Goal: Communication & Community: Answer question/provide support

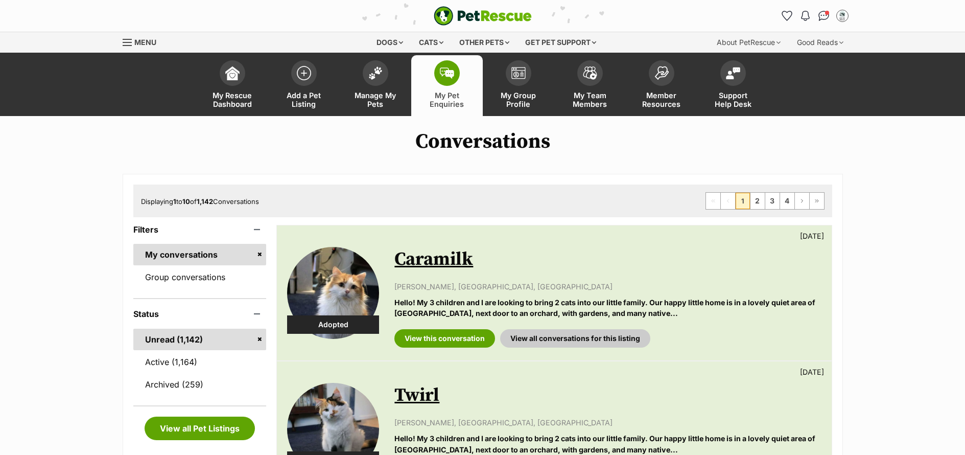
click at [382, 104] on span "Manage My Pets" at bounding box center [376, 99] width 46 height 17
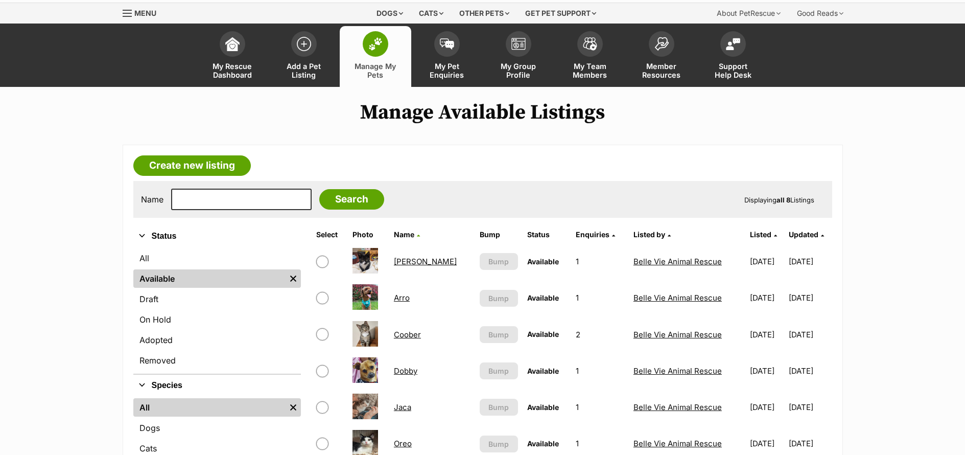
scroll to position [84, 0]
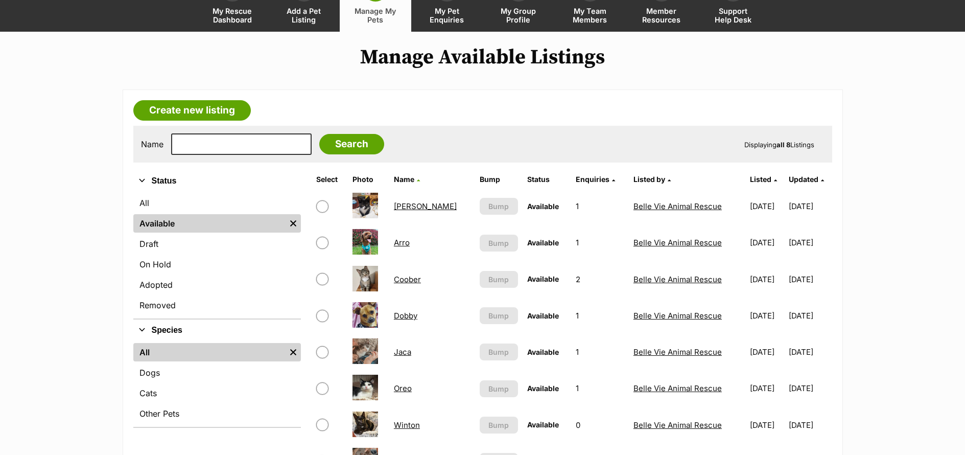
click at [405, 244] on link "Arro" at bounding box center [402, 243] width 16 height 10
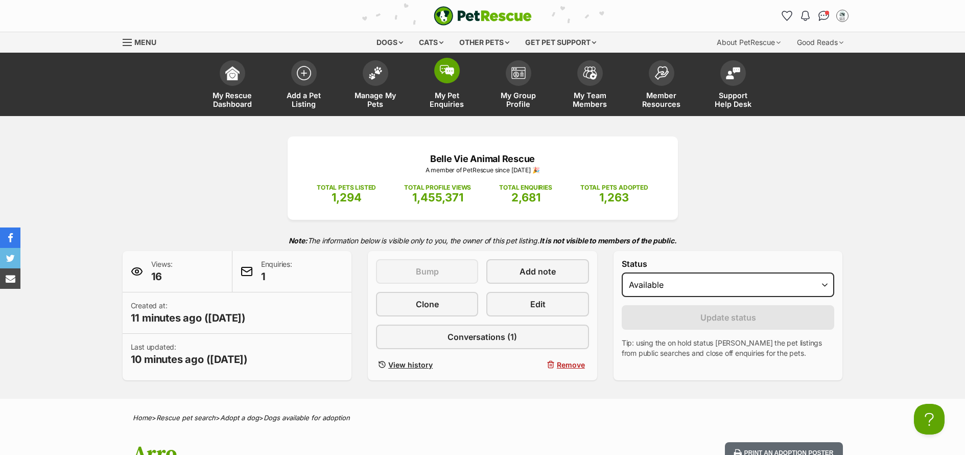
click at [447, 108] on span "My Pet Enquiries" at bounding box center [447, 99] width 46 height 17
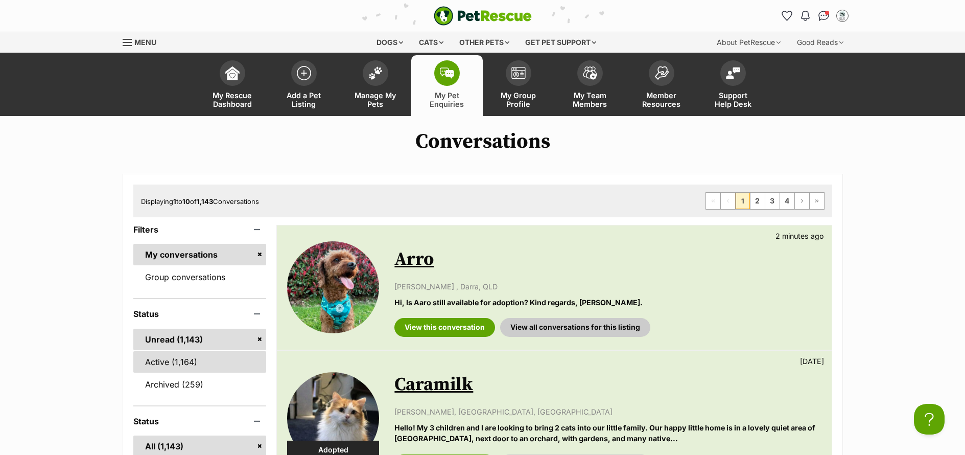
click at [167, 365] on link "Active (1,164)" at bounding box center [199, 361] width 133 height 21
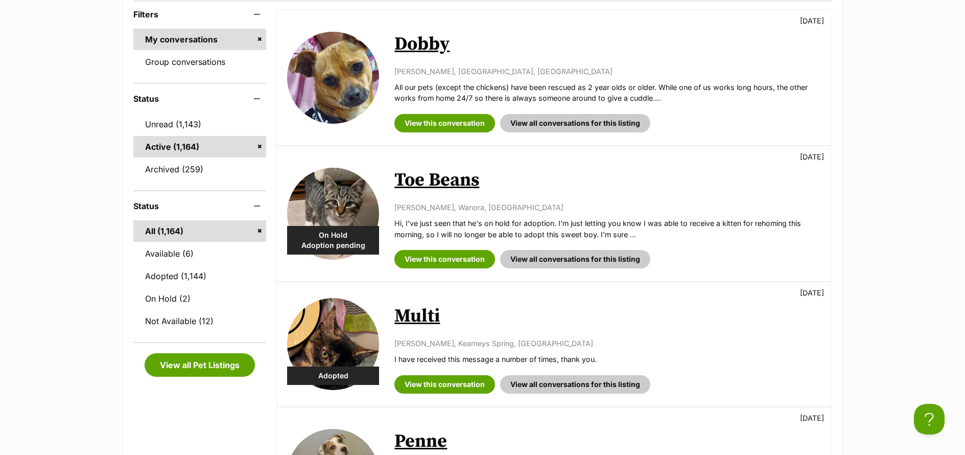
scroll to position [325, 0]
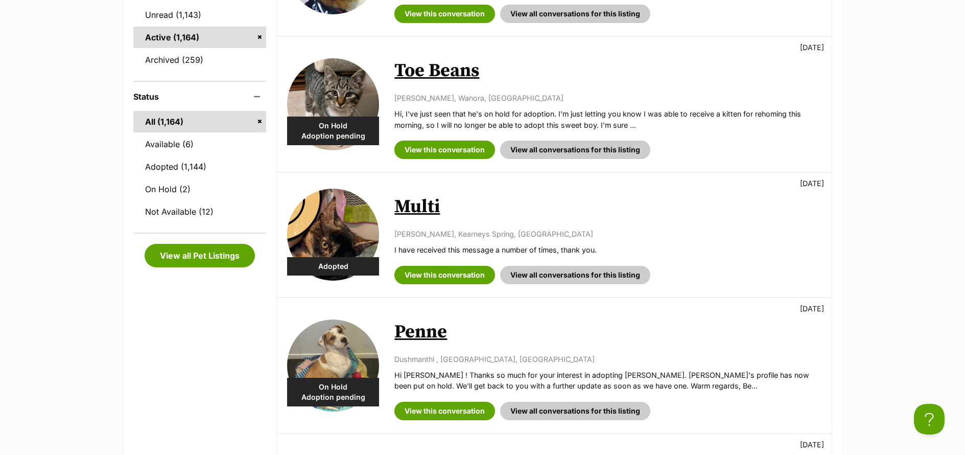
click at [424, 337] on link "Penne" at bounding box center [421, 331] width 53 height 23
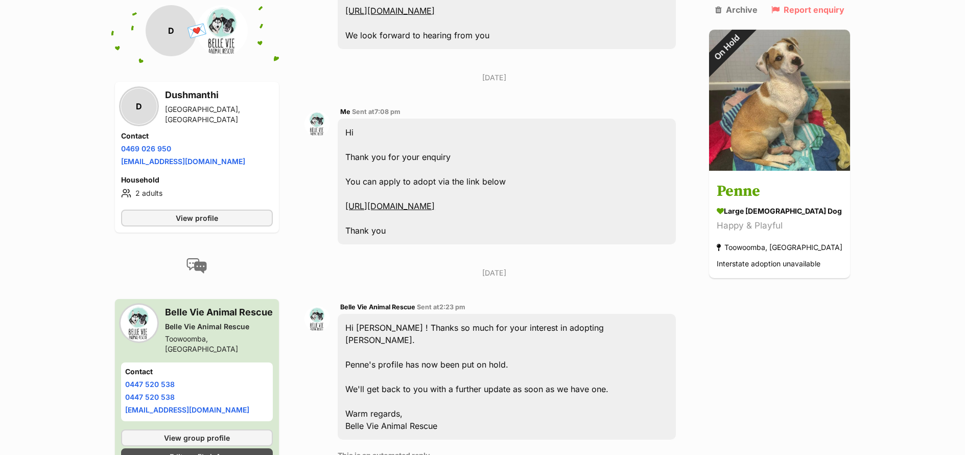
scroll to position [470, 0]
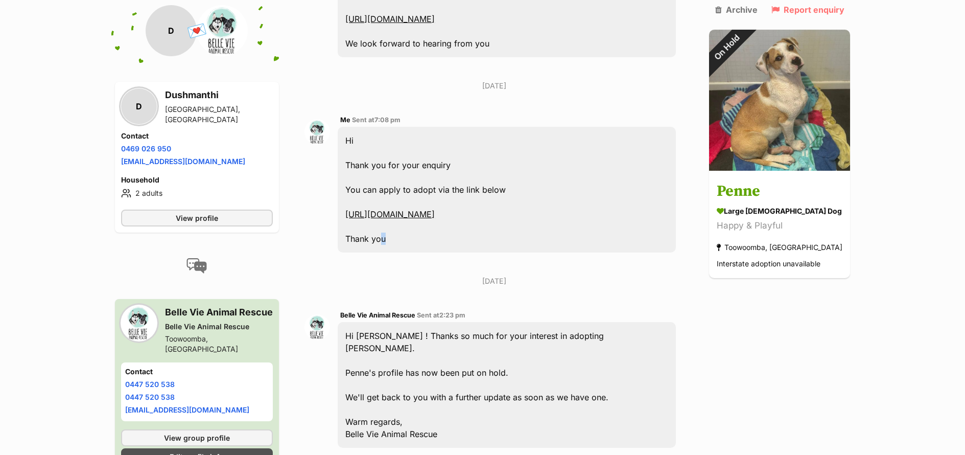
drag, startPoint x: 400, startPoint y: 265, endPoint x: 386, endPoint y: 209, distance: 58.4
click at [335, 122] on div "Me Sent at 7:08 pm Hi Thank you for your enquiry You can apply to adopt via the…" at bounding box center [494, 183] width 379 height 154
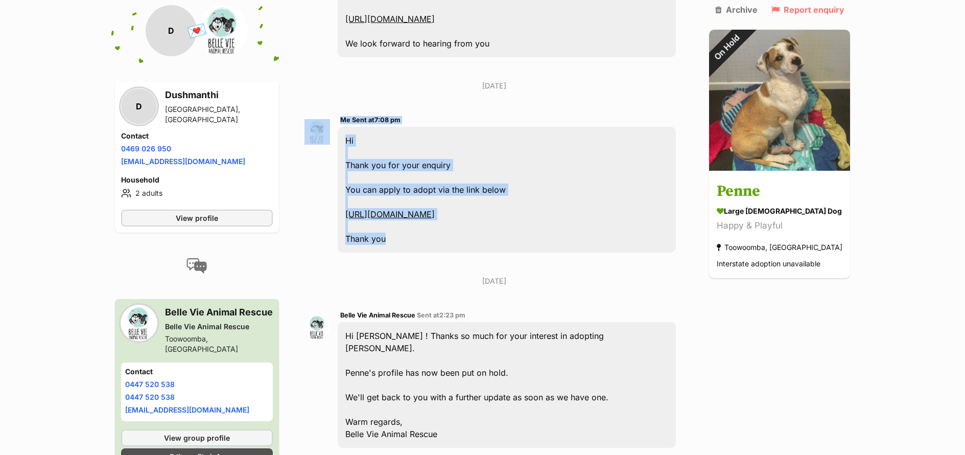
click at [410, 252] on div "Hi Thank you for your enquiry You can apply to adopt via the link below https:/…" at bounding box center [507, 190] width 338 height 126
drag, startPoint x: 399, startPoint y: 260, endPoint x: 344, endPoint y: 126, distance: 145.1
click at [344, 127] on div "Hi Thank you for your enquiry You can apply to adopt via the link below https:/…" at bounding box center [507, 190] width 338 height 126
copy div "Hi Thank you for your enquiry You can apply to adopt via the link below https:/…"
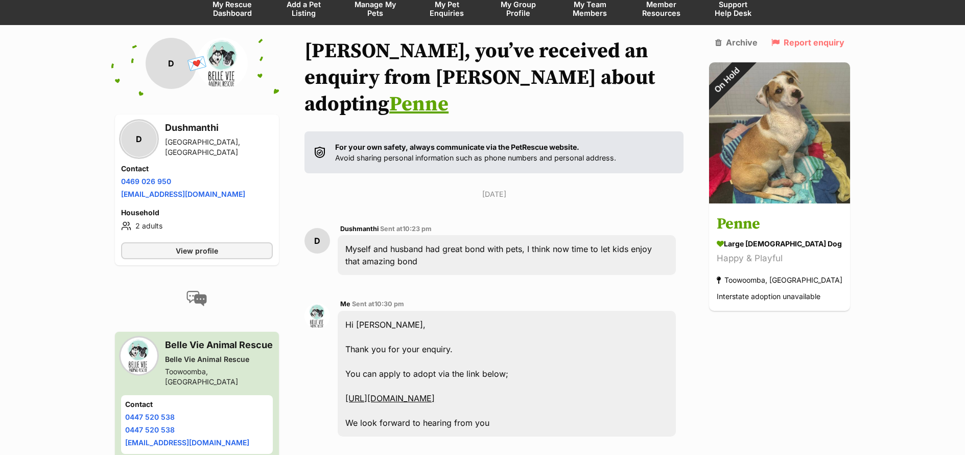
scroll to position [0, 0]
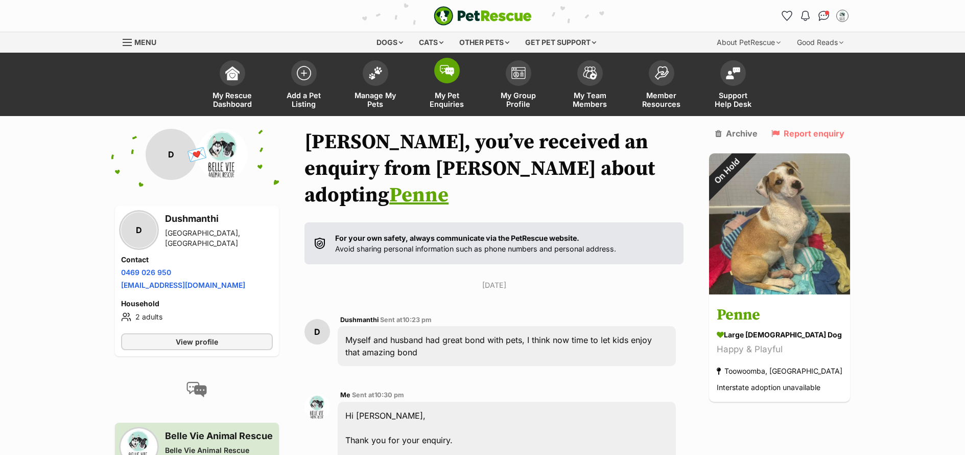
click at [451, 103] on span "My Pet Enquiries" at bounding box center [447, 99] width 46 height 17
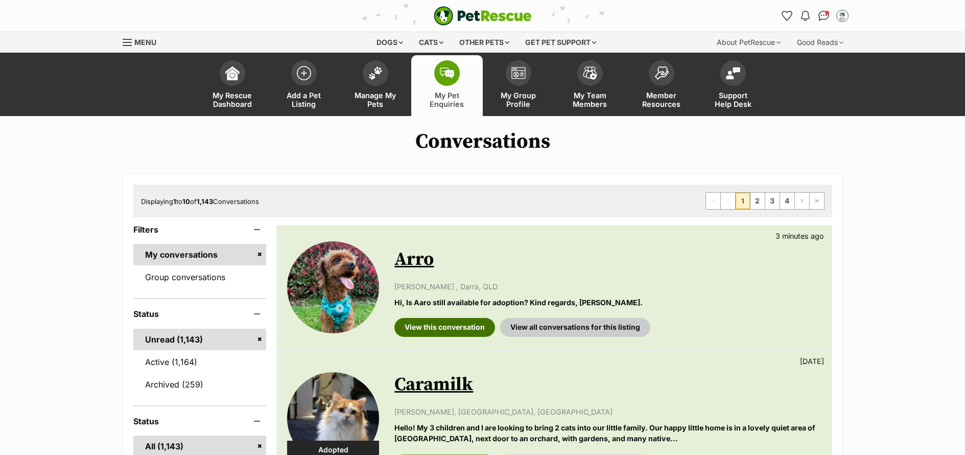
click at [452, 333] on link "View this conversation" at bounding box center [445, 327] width 101 height 18
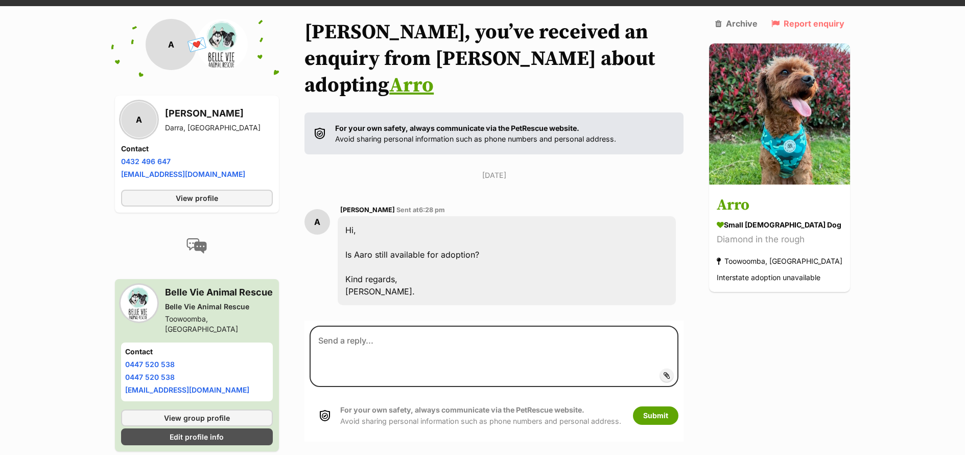
scroll to position [110, 0]
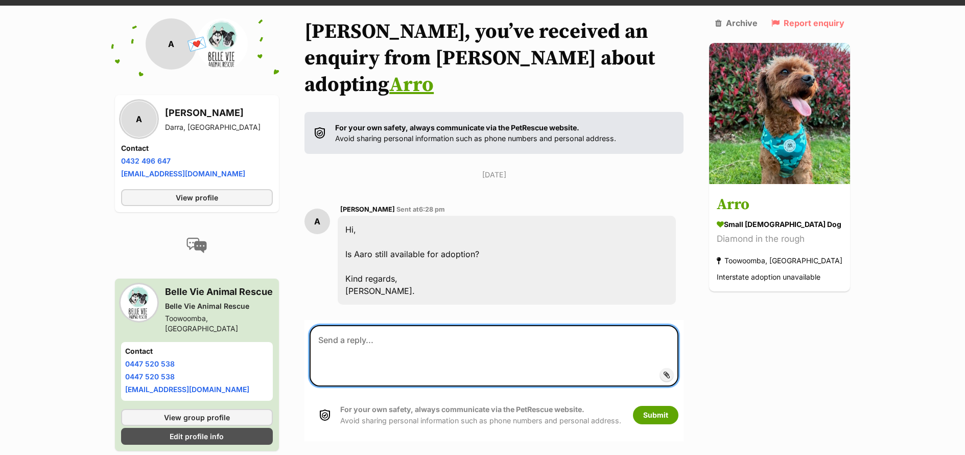
click at [395, 325] on textarea at bounding box center [494, 355] width 369 height 61
paste textarea "Hi Thank you for your enquiry You can apply to adopt via the link below https:/…"
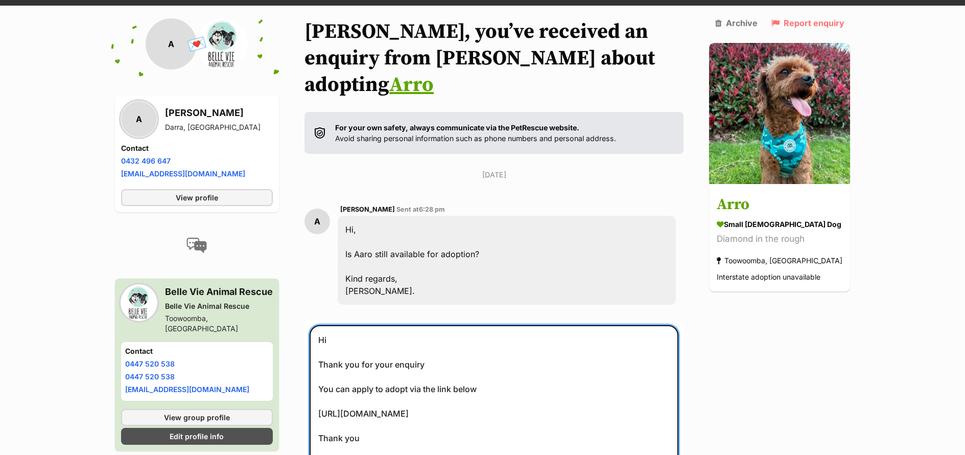
click at [387, 325] on textarea "Hi Thank you for your enquiry You can apply to adopt via the link below https:/…" at bounding box center [494, 407] width 369 height 165
click at [433, 337] on textarea "Hi Angie Thank you for your enquiry You can apply to adopt via the link below h…" at bounding box center [494, 407] width 369 height 165
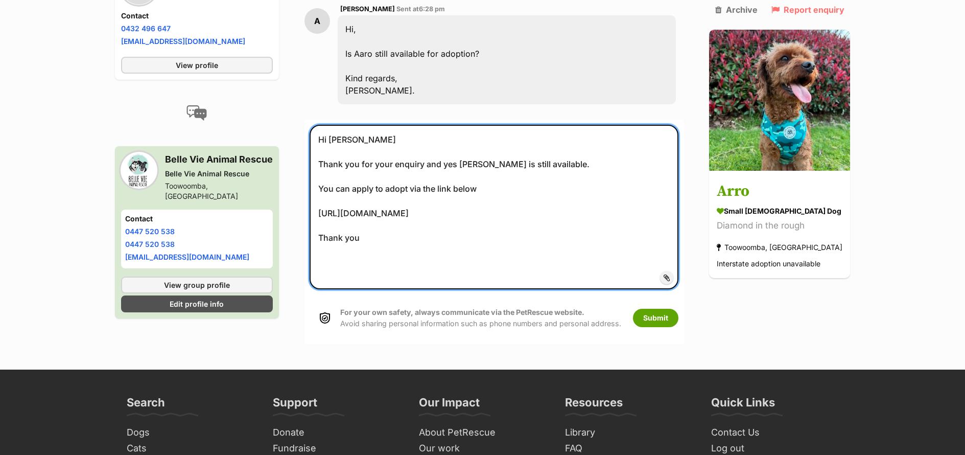
scroll to position [312, 0]
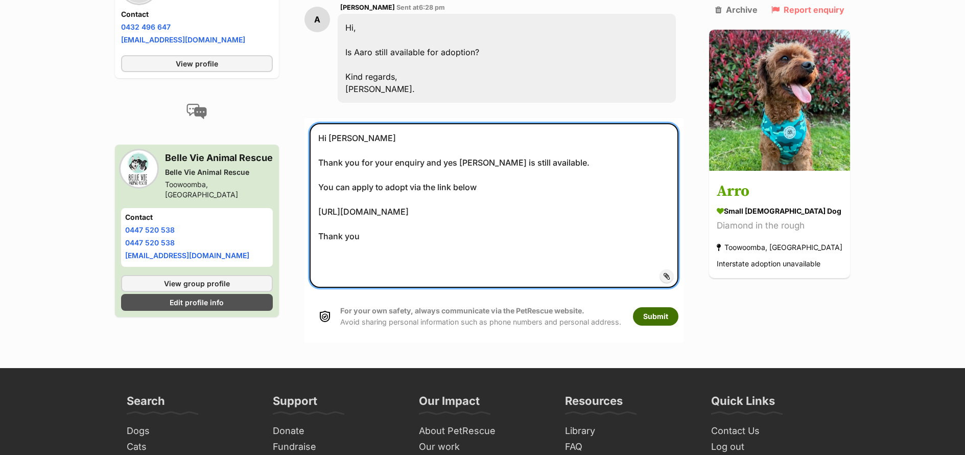
type textarea "Hi Angie Thank you for your enquiry and yes Arro is still available. You can ap…"
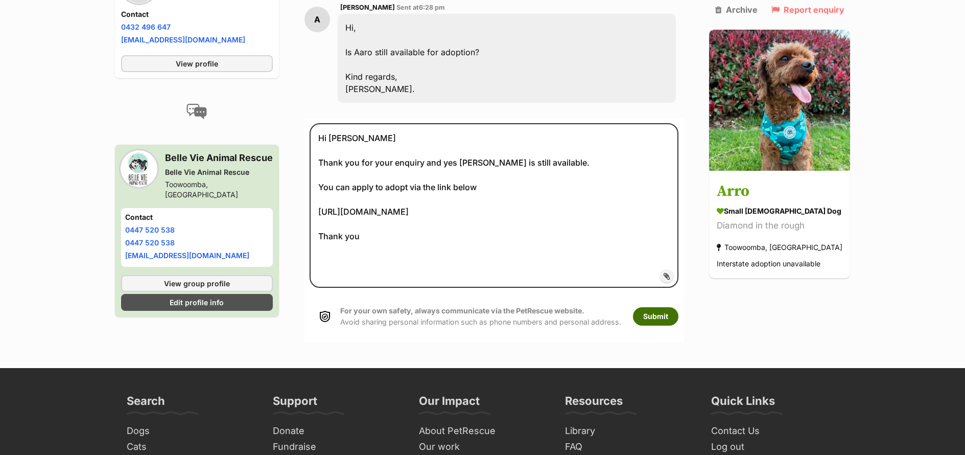
click at [672, 307] on button "Submit" at bounding box center [655, 316] width 45 height 18
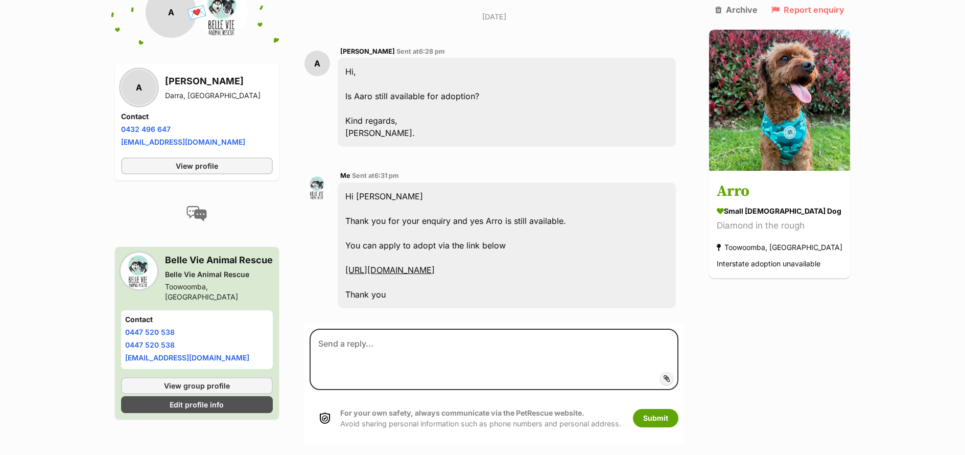
scroll to position [27, 0]
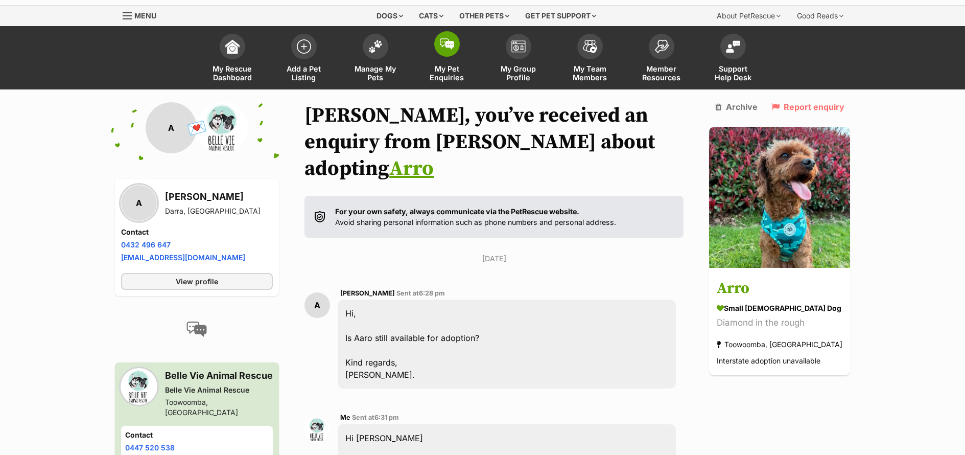
click at [455, 70] on span "My Pet Enquiries" at bounding box center [447, 72] width 46 height 17
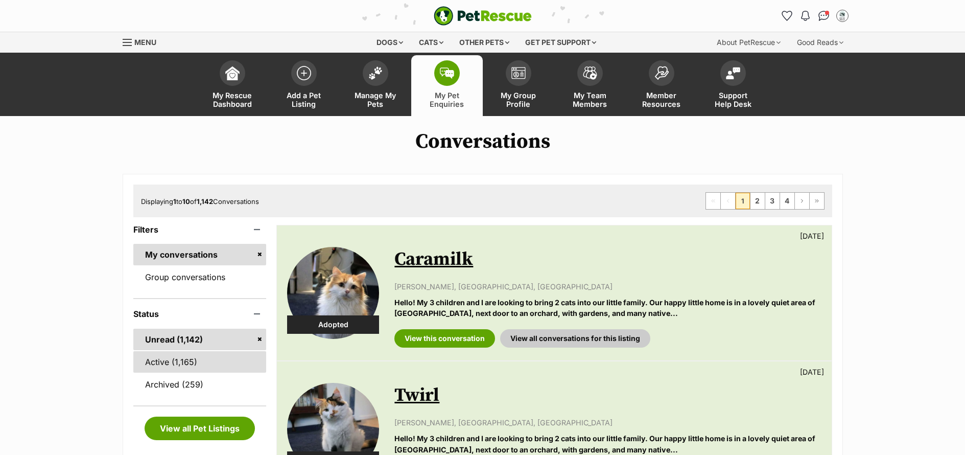
click at [182, 362] on link "Active (1,165)" at bounding box center [199, 361] width 133 height 21
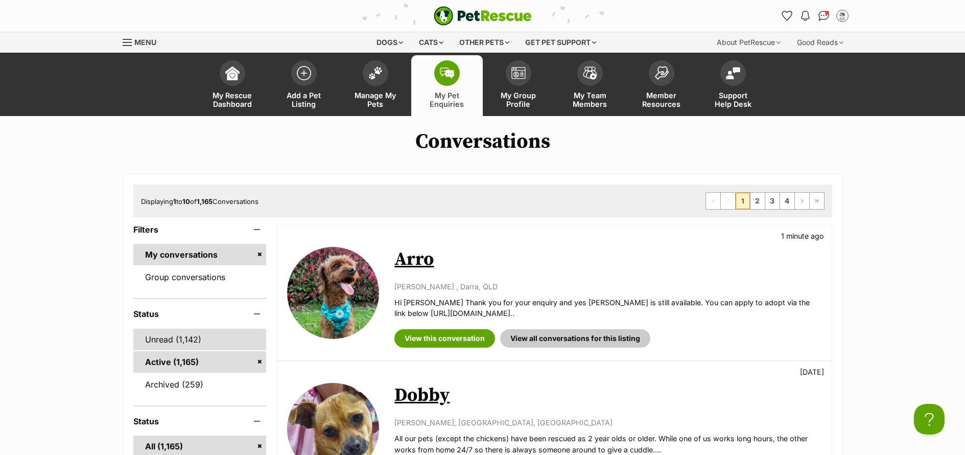
click at [151, 346] on link "Unread (1,142)" at bounding box center [199, 339] width 133 height 21
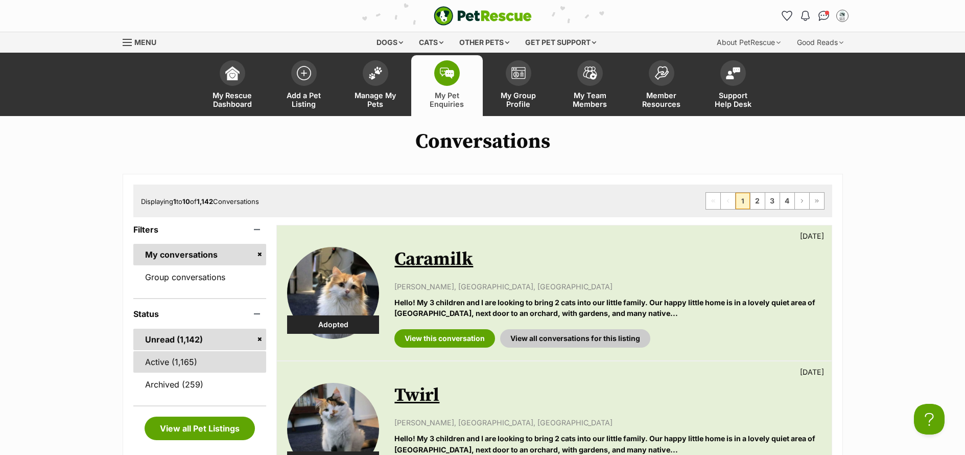
click at [170, 367] on link "Active (1,165)" at bounding box center [199, 361] width 133 height 21
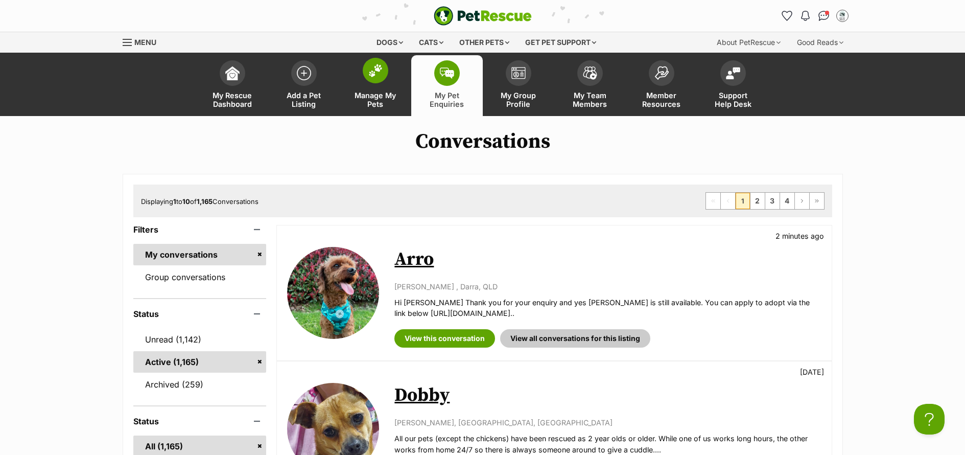
click at [378, 103] on span "Manage My Pets" at bounding box center [376, 99] width 46 height 17
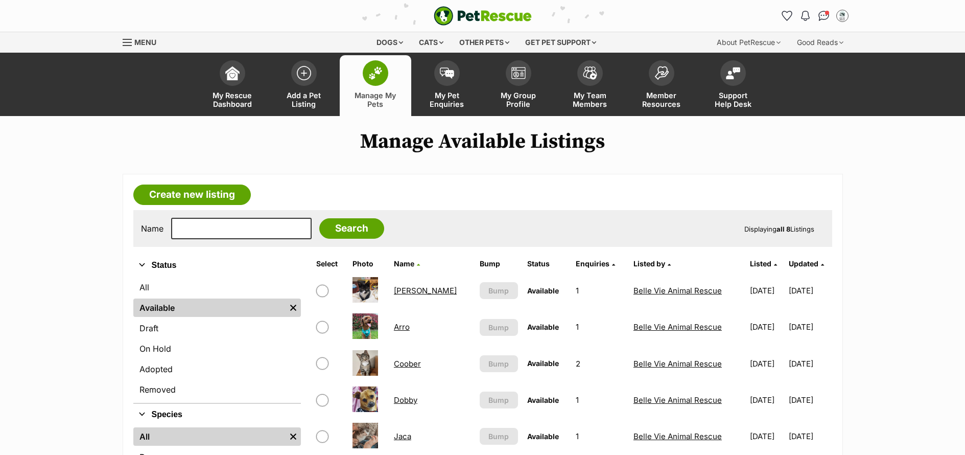
click at [404, 327] on link "Arro" at bounding box center [402, 327] width 16 height 10
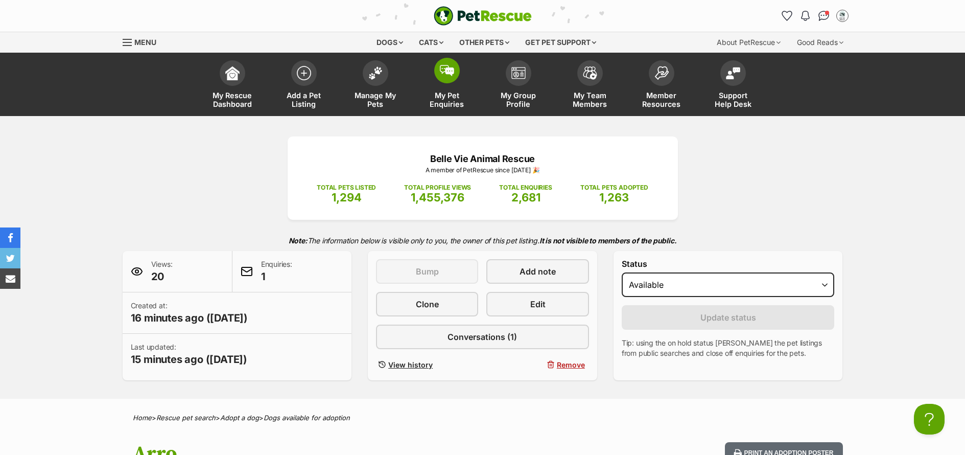
scroll to position [0, 8]
click at [443, 105] on span "My Pet Enquiries" at bounding box center [447, 99] width 46 height 17
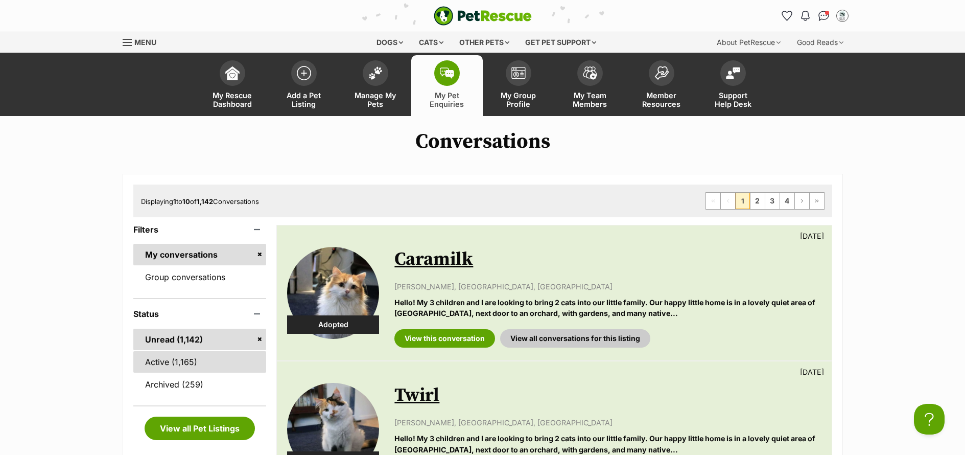
click at [188, 365] on link "Active (1,165)" at bounding box center [199, 361] width 133 height 21
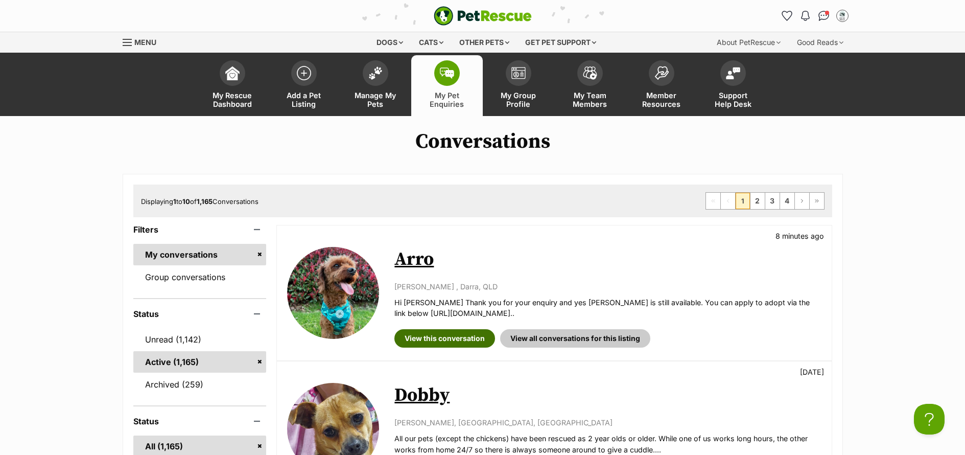
click at [449, 343] on link "View this conversation" at bounding box center [445, 338] width 101 height 18
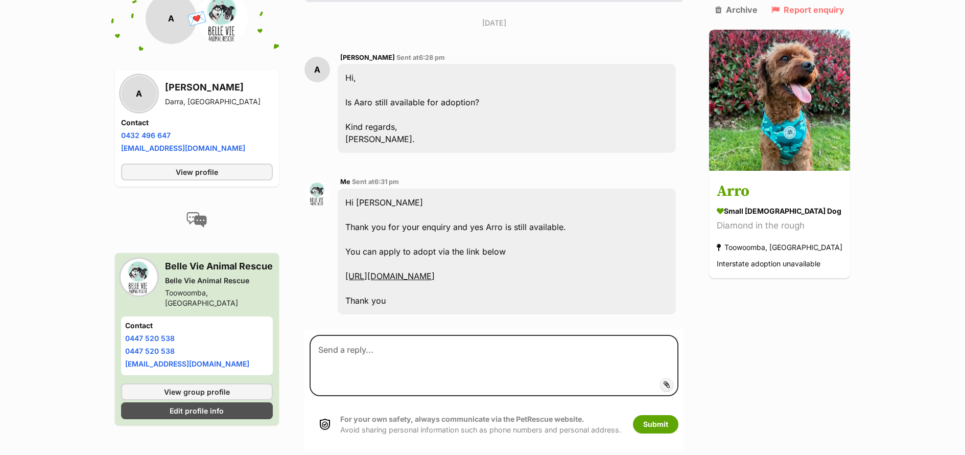
scroll to position [272, 0]
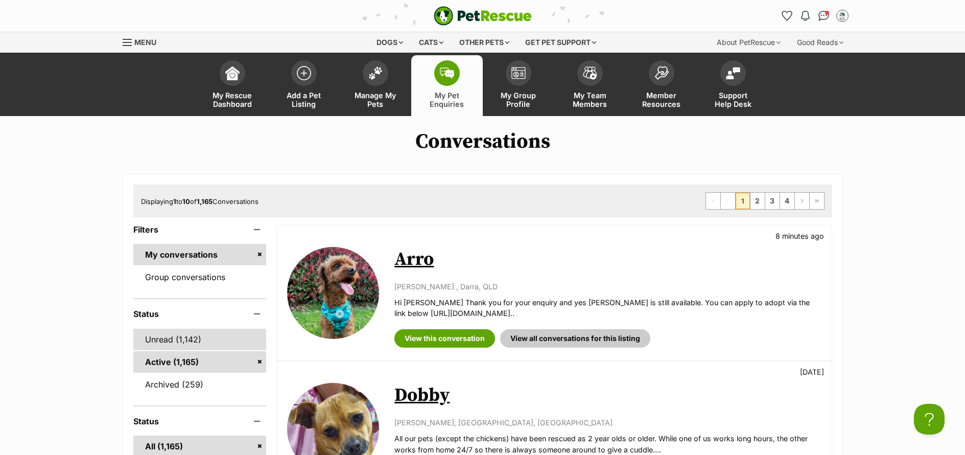
click at [159, 344] on link "Unread (1,142)" at bounding box center [199, 339] width 133 height 21
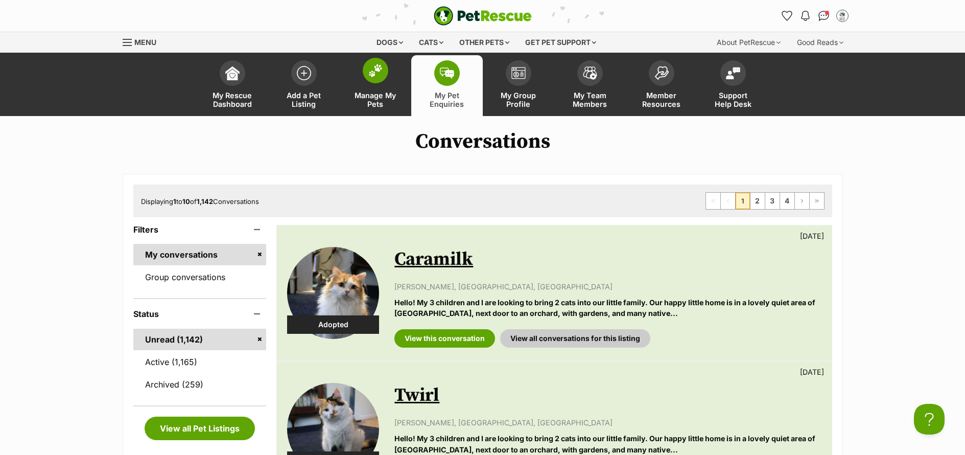
click at [379, 104] on span "Manage My Pets" at bounding box center [376, 99] width 46 height 17
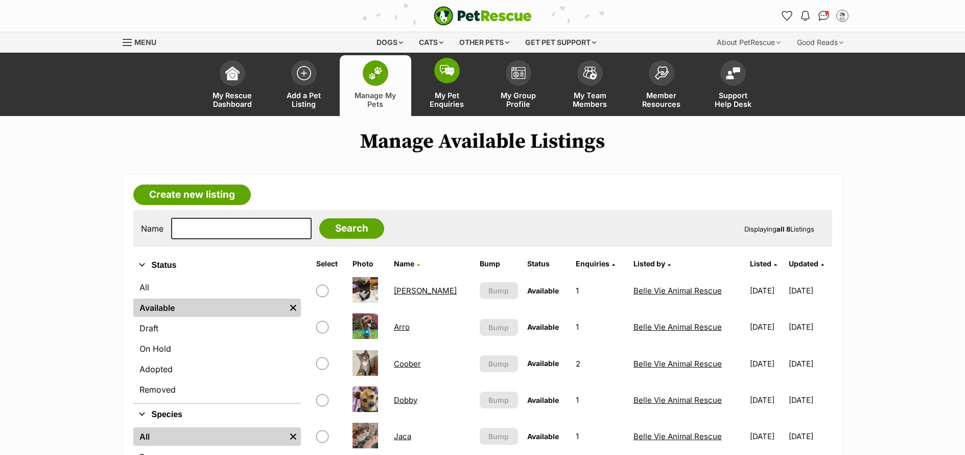
click at [457, 97] on span "My Pet Enquiries" at bounding box center [447, 99] width 46 height 17
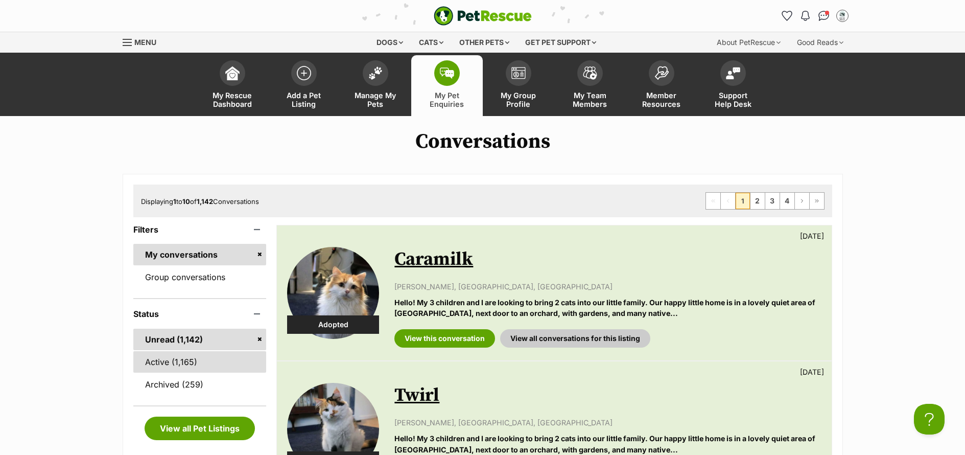
click at [204, 359] on link "Active (1,165)" at bounding box center [199, 361] width 133 height 21
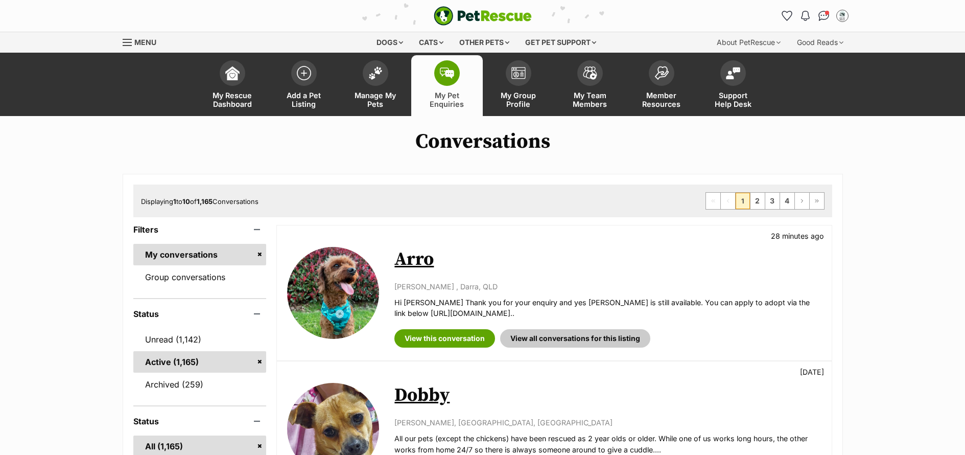
click at [161, 338] on link "Unread (1,142)" at bounding box center [199, 339] width 133 height 21
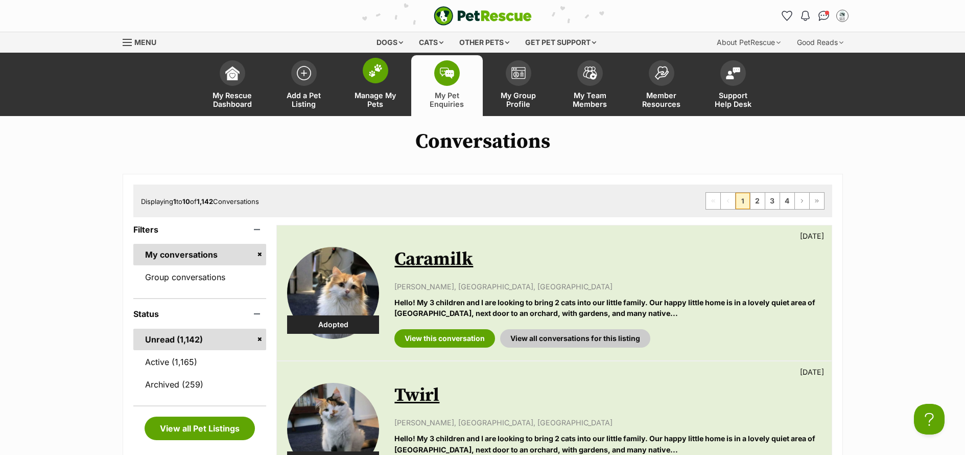
click at [366, 90] on link "Manage My Pets" at bounding box center [376, 85] width 72 height 61
